Goal: Information Seeking & Learning: Learn about a topic

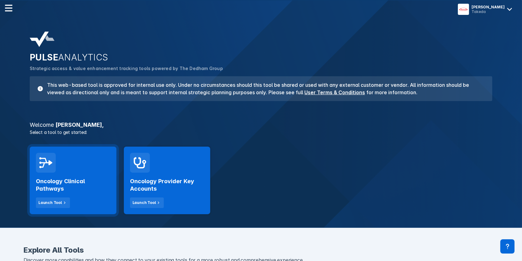
click at [71, 172] on div "Oncology Clinical Pathways Launch Tool" at bounding box center [73, 180] width 87 height 68
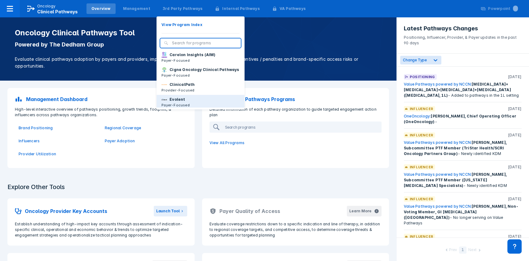
click at [176, 102] on p "Evolent" at bounding box center [176, 100] width 15 height 6
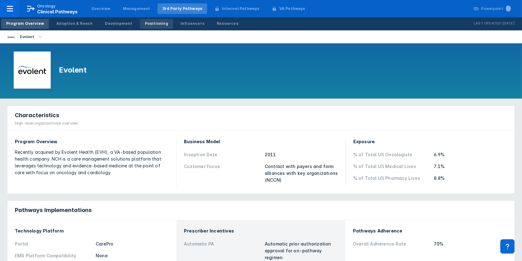
click at [146, 21] on div "Positioning" at bounding box center [156, 24] width 23 height 6
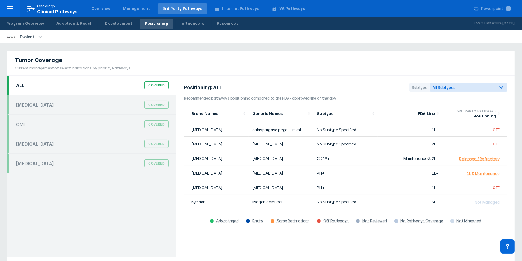
click at [156, 83] on div "Covered" at bounding box center [156, 85] width 24 height 8
